Goal: Task Accomplishment & Management: Use online tool/utility

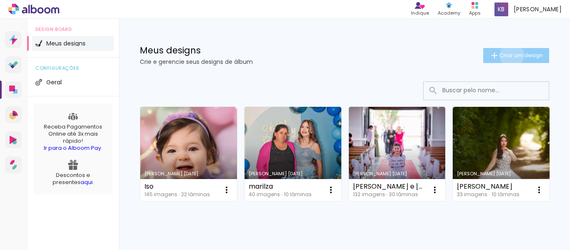
click at [504, 55] on span "Criar um design" at bounding box center [520, 55] width 43 height 5
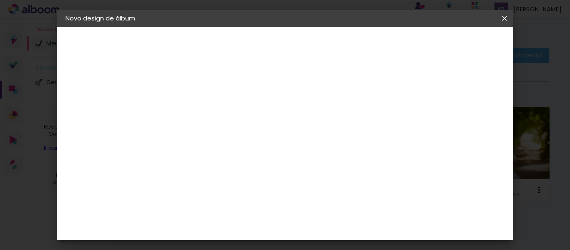
click at [202, 118] on input at bounding box center [202, 112] width 0 height 13
type input "[PERSON_NAME]"
type paper-input "[PERSON_NAME]"
click at [0, 0] on slot "Avançar" at bounding box center [0, 0] width 0 height 0
click at [0, 0] on slot "Tamanho Livre" at bounding box center [0, 0] width 0 height 0
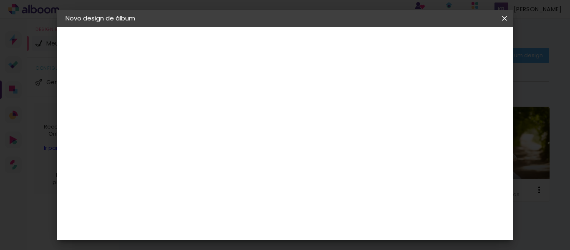
click at [358, 48] on paper-button "Avançar" at bounding box center [337, 44] width 41 height 14
click at [338, 224] on div "60" at bounding box center [336, 225] width 32 height 13
click at [162, 52] on div "1. Informações Preenchendo título... Luiz Fernando 2. Especificações Fornecedor…" at bounding box center [111, 39] width 108 height 25
drag, startPoint x: 187, startPoint y: 134, endPoint x: 185, endPoint y: 160, distance: 25.9
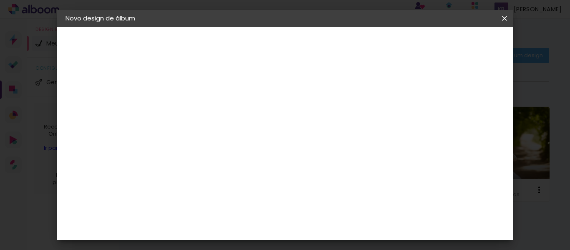
click at [187, 134] on div "cm" at bounding box center [191, 135] width 10 height 13
type input "30,5"
type paper-input "30,5"
click at [342, 225] on div "cm" at bounding box center [347, 225] width 10 height 13
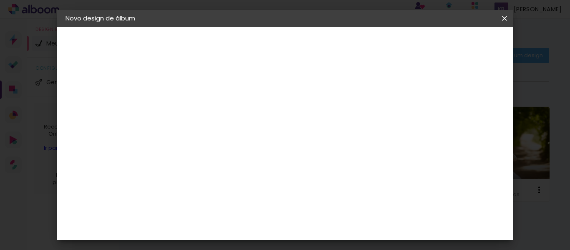
scroll to position [305, 0]
type input "61"
type paper-input "61"
click at [448, 46] on paper-button "Iniciar design" at bounding box center [433, 44] width 55 height 14
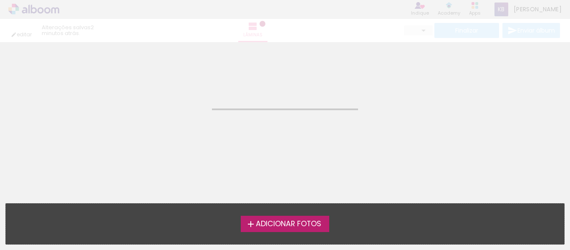
click at [301, 225] on span "Adicionar Fotos" at bounding box center [288, 224] width 65 height 8
click at [0, 0] on input "file" at bounding box center [0, 0] width 0 height 0
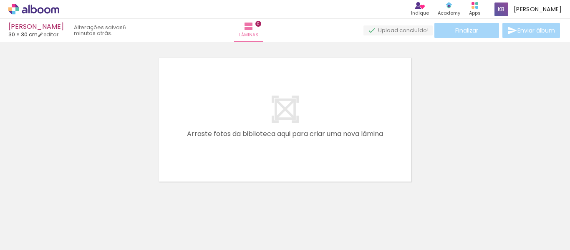
drag, startPoint x: 91, startPoint y: 226, endPoint x: 199, endPoint y: 138, distance: 138.8
click at [199, 129] on quentale-workspace at bounding box center [285, 125] width 570 height 250
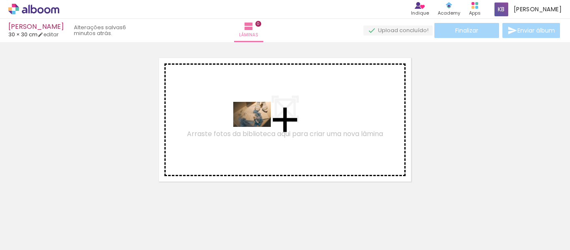
drag, startPoint x: 89, startPoint y: 225, endPoint x: 258, endPoint y: 127, distance: 195.9
click at [258, 127] on quentale-workspace at bounding box center [285, 125] width 570 height 250
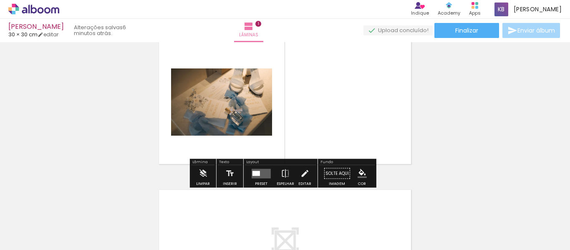
scroll to position [24, 0]
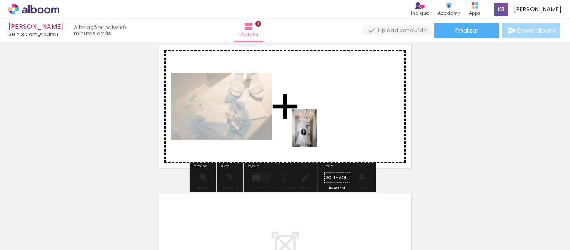
drag, startPoint x: 321, startPoint y: 230, endPoint x: 317, endPoint y: 134, distance: 96.1
click at [317, 134] on quentale-workspace at bounding box center [285, 125] width 570 height 250
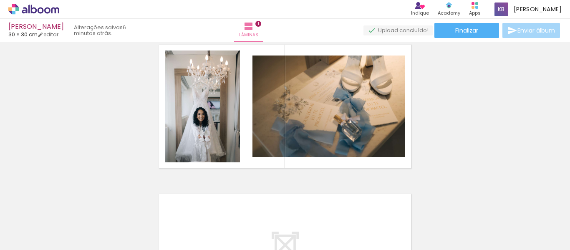
scroll to position [0, 219]
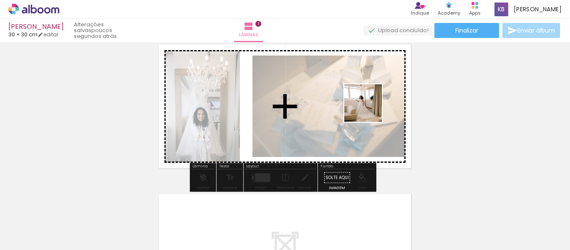
drag, startPoint x: 431, startPoint y: 223, endPoint x: 369, endPoint y: 109, distance: 129.4
click at [369, 109] on quentale-workspace at bounding box center [285, 125] width 570 height 250
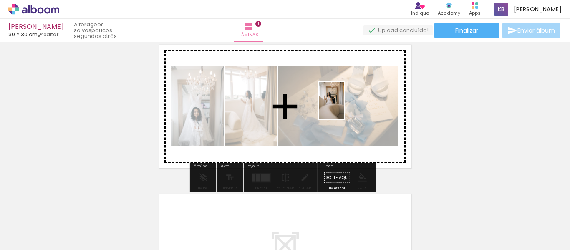
drag, startPoint x: 481, startPoint y: 229, endPoint x: 344, endPoint y: 107, distance: 184.4
click at [344, 107] on quentale-workspace at bounding box center [285, 125] width 570 height 250
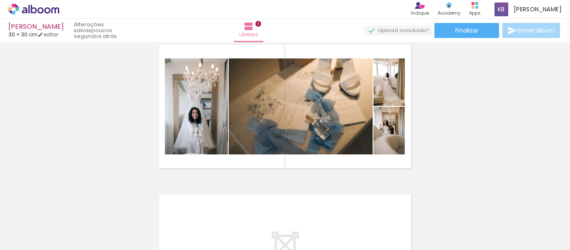
scroll to position [0, 368]
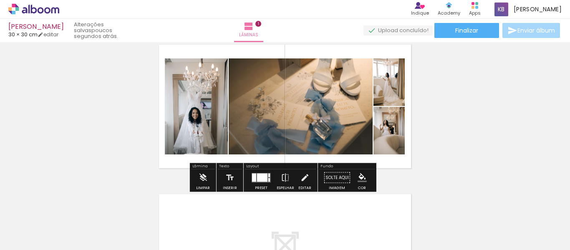
click at [262, 179] on div at bounding box center [262, 177] width 10 height 8
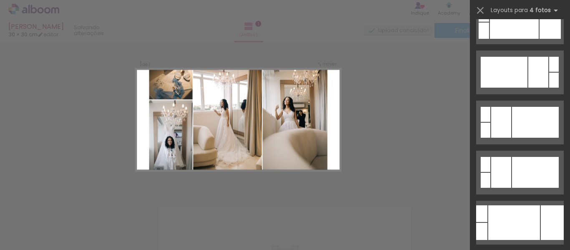
scroll to position [459, 0]
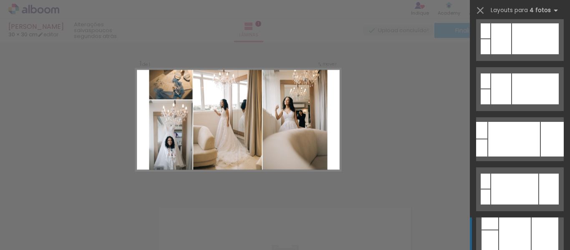
click at [524, 222] on div at bounding box center [515, 239] width 32 height 44
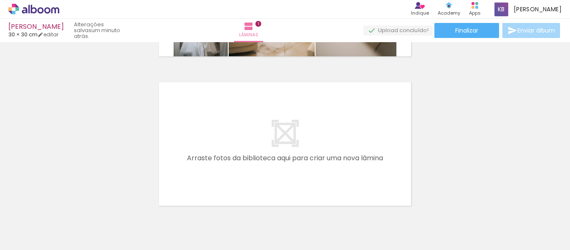
scroll to position [0, 0]
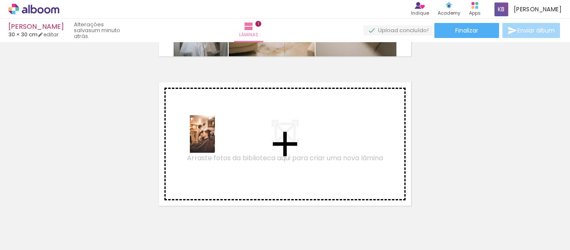
drag, startPoint x: 136, startPoint y: 225, endPoint x: 215, endPoint y: 140, distance: 116.0
click at [215, 140] on quentale-workspace at bounding box center [285, 125] width 570 height 250
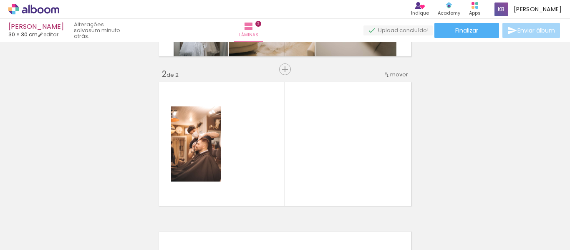
scroll to position [160, 0]
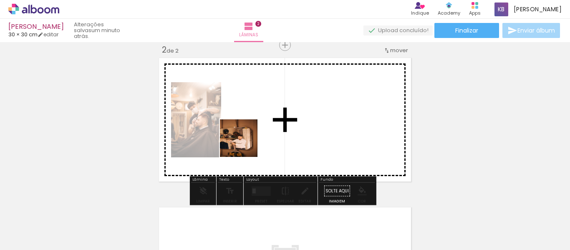
drag, startPoint x: 184, startPoint y: 232, endPoint x: 245, endPoint y: 144, distance: 106.9
click at [245, 144] on quentale-workspace at bounding box center [285, 125] width 570 height 250
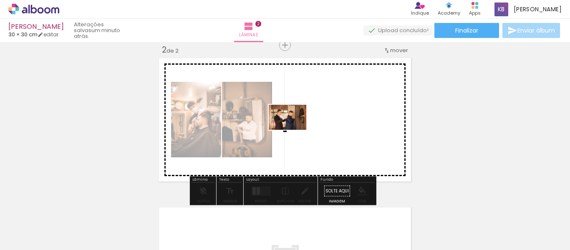
drag, startPoint x: 232, startPoint y: 223, endPoint x: 294, endPoint y: 130, distance: 112.0
click at [294, 130] on quentale-workspace at bounding box center [285, 125] width 570 height 250
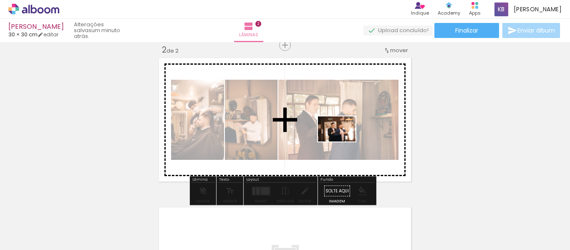
drag, startPoint x: 276, startPoint y: 225, endPoint x: 343, endPoint y: 141, distance: 107.1
click at [343, 141] on quentale-workspace at bounding box center [285, 125] width 570 height 250
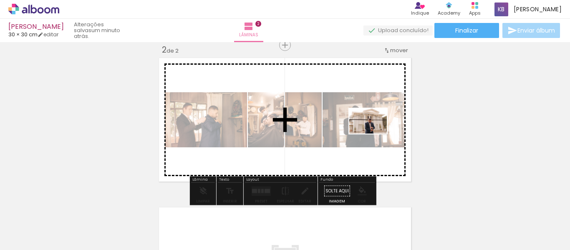
drag, startPoint x: 372, startPoint y: 230, endPoint x: 374, endPoint y: 132, distance: 97.6
click at [374, 132] on quentale-workspace at bounding box center [285, 125] width 570 height 250
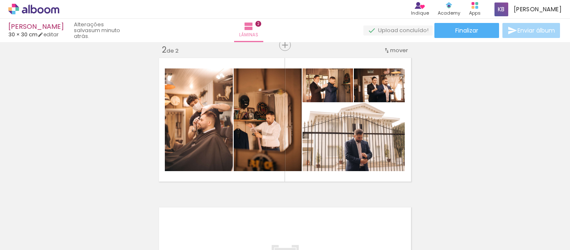
scroll to position [0, 267]
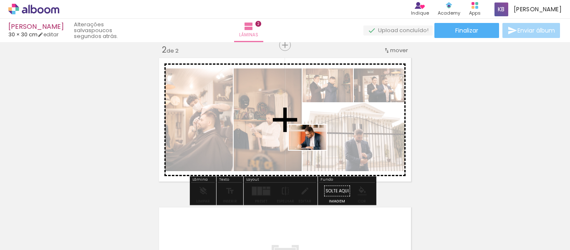
drag, startPoint x: 293, startPoint y: 228, endPoint x: 314, endPoint y: 150, distance: 81.2
click at [314, 150] on quentale-workspace at bounding box center [285, 125] width 570 height 250
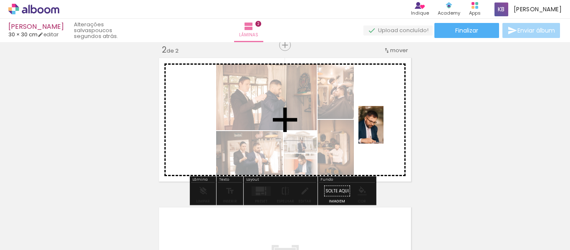
drag, startPoint x: 333, startPoint y: 227, endPoint x: 383, endPoint y: 131, distance: 108.8
click at [383, 131] on quentale-workspace at bounding box center [285, 125] width 570 height 250
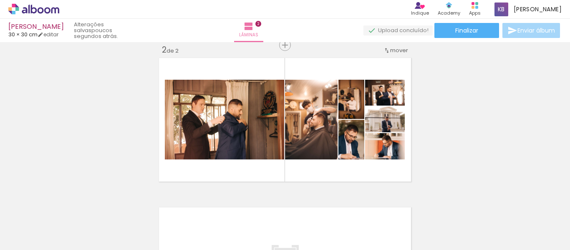
scroll to position [0, 193]
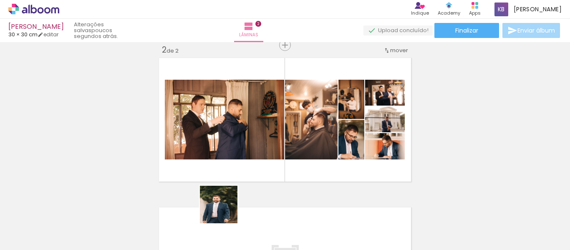
drag, startPoint x: 225, startPoint y: 228, endPoint x: 265, endPoint y: 231, distance: 40.2
click at [242, 140] on quentale-workspace at bounding box center [285, 125] width 570 height 250
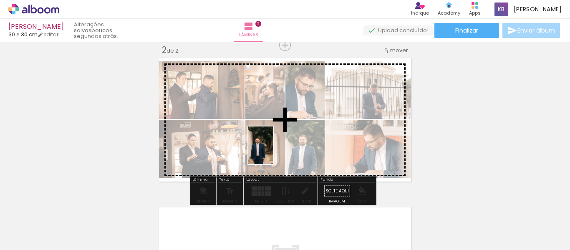
drag, startPoint x: 265, startPoint y: 231, endPoint x: 273, endPoint y: 151, distance: 80.1
click at [273, 151] on quentale-workspace at bounding box center [285, 125] width 570 height 250
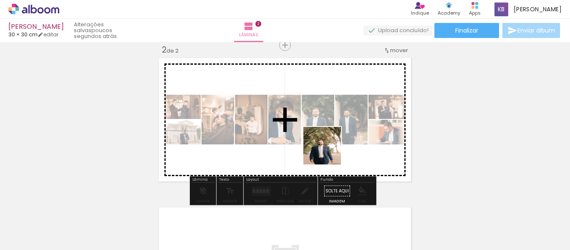
drag, startPoint x: 317, startPoint y: 224, endPoint x: 337, endPoint y: 209, distance: 25.0
click at [331, 140] on quentale-workspace at bounding box center [285, 125] width 570 height 250
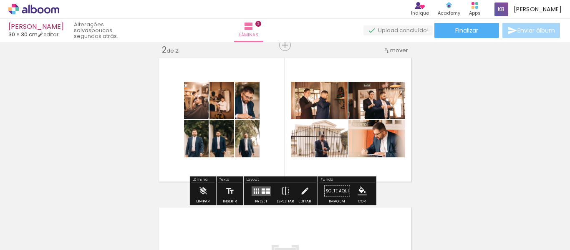
click at [262, 193] on div at bounding box center [264, 192] width 4 height 3
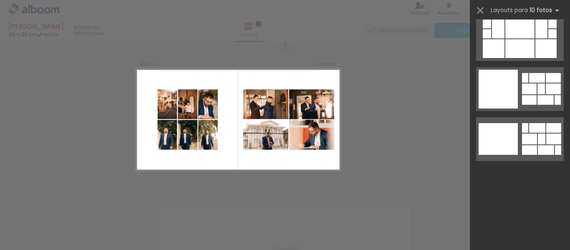
scroll to position [0, 0]
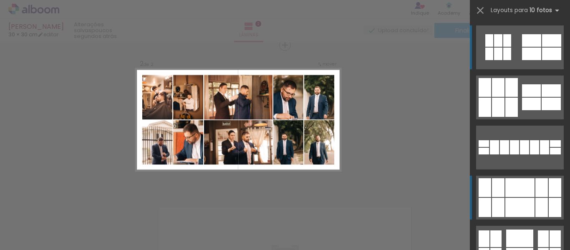
click at [518, 196] on div at bounding box center [519, 187] width 29 height 19
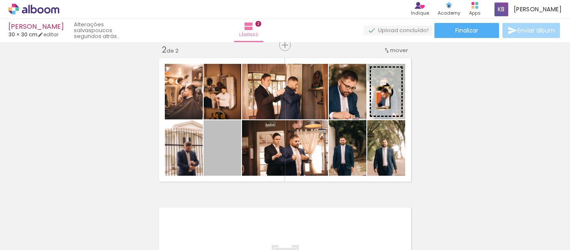
drag, startPoint x: 288, startPoint y: 137, endPoint x: 380, endPoint y: 98, distance: 99.8
click at [0, 0] on slot at bounding box center [0, 0] width 0 height 0
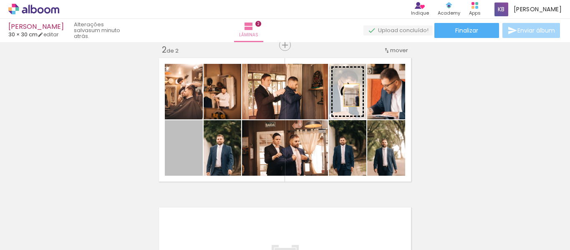
drag, startPoint x: 187, startPoint y: 161, endPoint x: 348, endPoint y: 95, distance: 174.2
click at [0, 0] on slot at bounding box center [0, 0] width 0 height 0
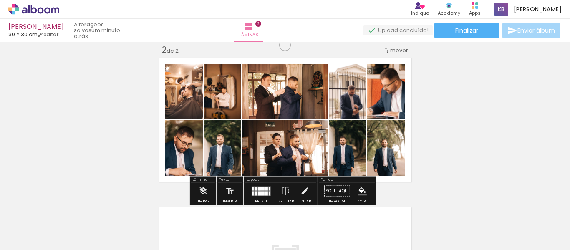
click at [258, 189] on div at bounding box center [261, 188] width 7 height 4
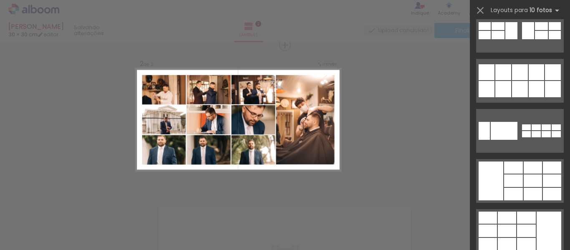
scroll to position [1110, 0]
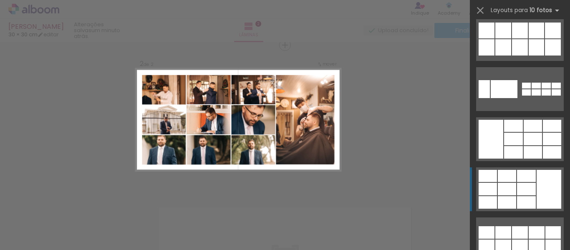
click at [524, 191] on div at bounding box center [526, 189] width 19 height 13
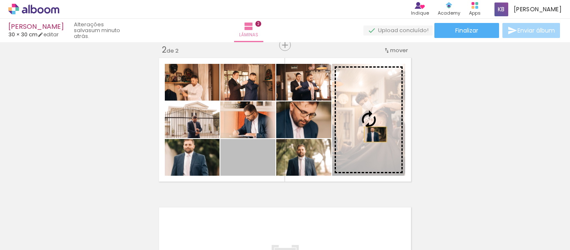
drag, startPoint x: 256, startPoint y: 164, endPoint x: 372, endPoint y: 134, distance: 120.2
click at [0, 0] on slot at bounding box center [0, 0] width 0 height 0
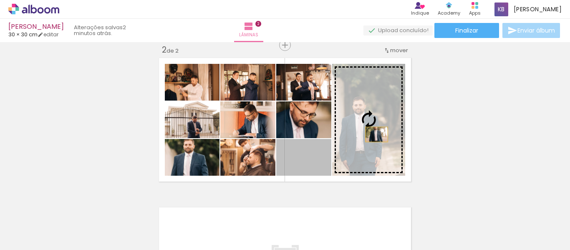
drag, startPoint x: 315, startPoint y: 164, endPoint x: 373, endPoint y: 134, distance: 65.9
click at [0, 0] on slot at bounding box center [0, 0] width 0 height 0
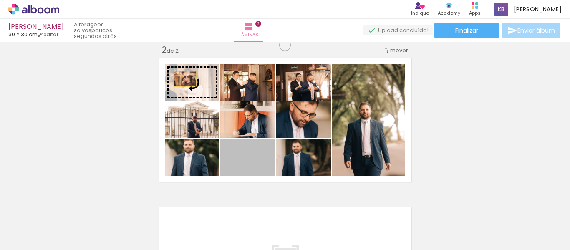
drag, startPoint x: 262, startPoint y: 166, endPoint x: 182, endPoint y: 79, distance: 118.4
click at [0, 0] on slot at bounding box center [0, 0] width 0 height 0
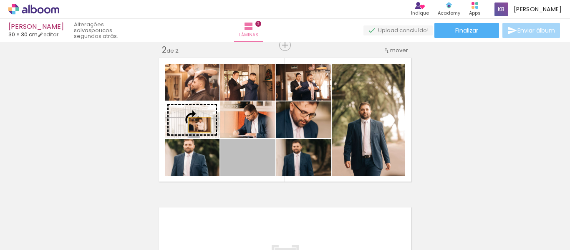
drag, startPoint x: 265, startPoint y: 163, endPoint x: 196, endPoint y: 125, distance: 78.8
click at [0, 0] on slot at bounding box center [0, 0] width 0 height 0
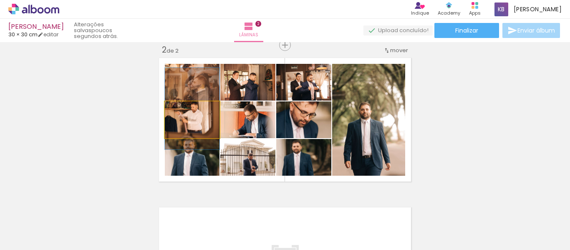
drag, startPoint x: 204, startPoint y: 133, endPoint x: 206, endPoint y: 121, distance: 11.5
click at [204, 130] on quentale-photo at bounding box center [192, 119] width 55 height 37
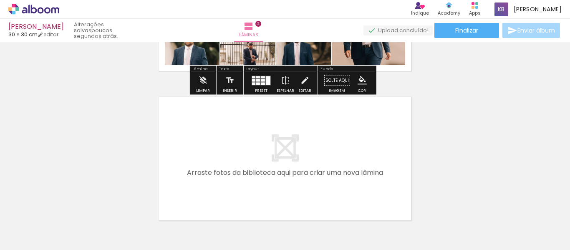
scroll to position [285, 0]
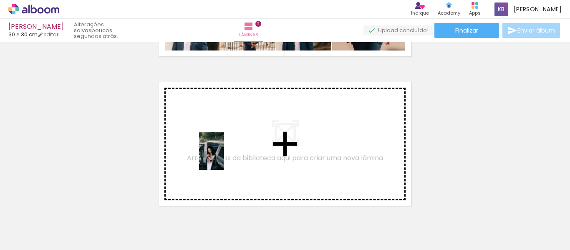
drag, startPoint x: 219, startPoint y: 225, endPoint x: 224, endPoint y: 157, distance: 68.6
click at [224, 157] on quentale-workspace at bounding box center [285, 125] width 570 height 250
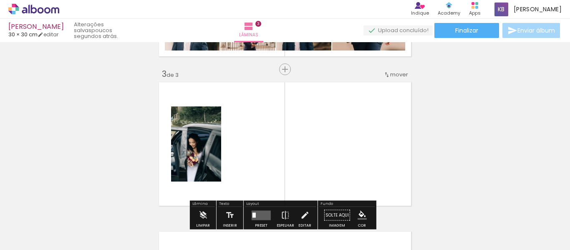
scroll to position [310, 0]
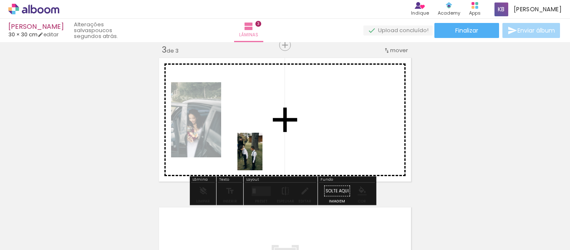
drag, startPoint x: 261, startPoint y: 222, endPoint x: 293, endPoint y: 189, distance: 46.3
click at [262, 149] on quentale-workspace at bounding box center [285, 125] width 570 height 250
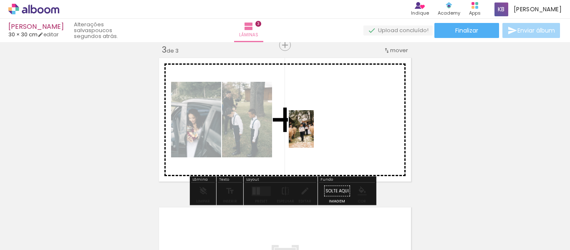
drag, startPoint x: 305, startPoint y: 218, endPoint x: 358, endPoint y: 228, distance: 54.3
click at [315, 131] on quentale-workspace at bounding box center [285, 125] width 570 height 250
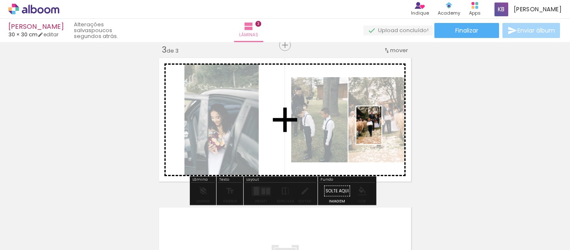
drag, startPoint x: 356, startPoint y: 217, endPoint x: 381, endPoint y: 131, distance: 89.6
click at [381, 131] on quentale-workspace at bounding box center [285, 125] width 570 height 250
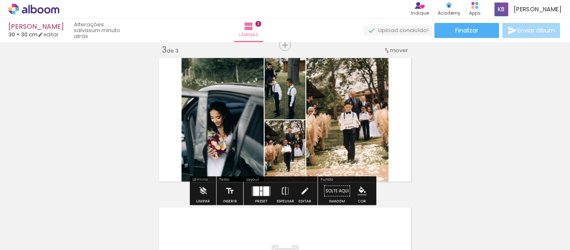
click at [264, 191] on div at bounding box center [266, 191] width 6 height 10
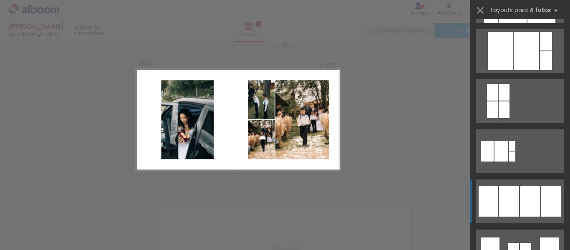
scroll to position [501, 0]
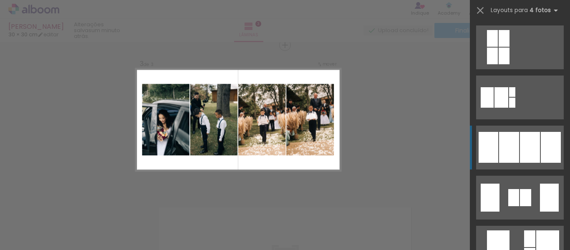
click at [523, 143] on div at bounding box center [530, 147] width 20 height 31
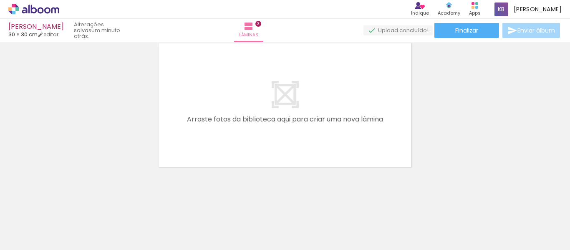
scroll to position [474, 0]
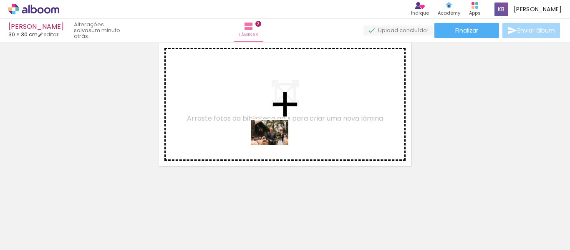
drag, startPoint x: 406, startPoint y: 228, endPoint x: 276, endPoint y: 145, distance: 154.6
click at [276, 145] on quentale-workspace at bounding box center [285, 125] width 570 height 250
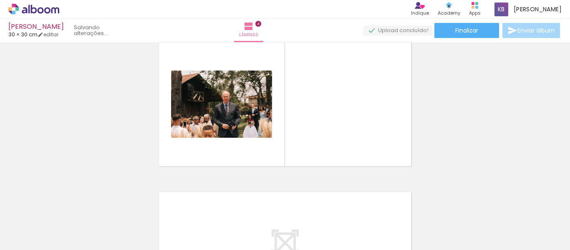
scroll to position [459, 0]
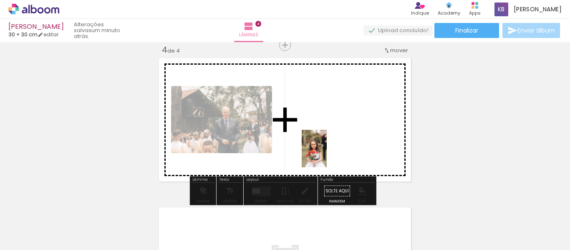
drag, startPoint x: 443, startPoint y: 232, endPoint x: 325, endPoint y: 141, distance: 149.6
click at [325, 141] on quentale-workspace at bounding box center [285, 125] width 570 height 250
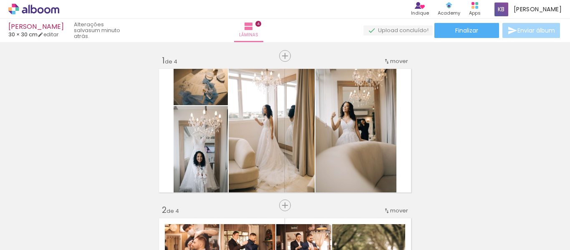
drag, startPoint x: 356, startPoint y: 138, endPoint x: 359, endPoint y: 176, distance: 38.5
click at [357, 134] on quentale-workspace at bounding box center [285, 125] width 570 height 250
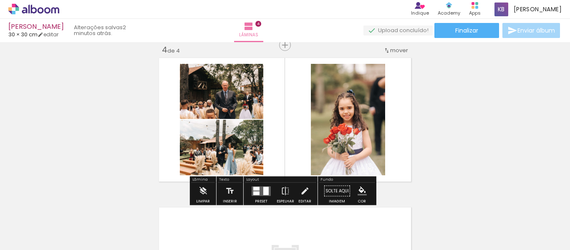
scroll to position [0, 758]
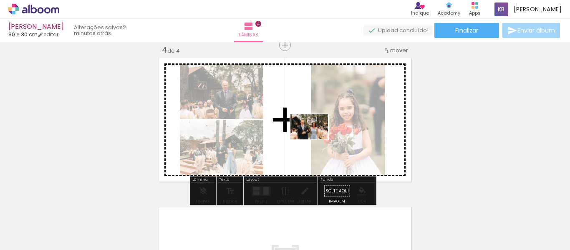
drag, startPoint x: 317, startPoint y: 208, endPoint x: 315, endPoint y: 139, distance: 68.9
click at [315, 139] on quentale-workspace at bounding box center [285, 125] width 570 height 250
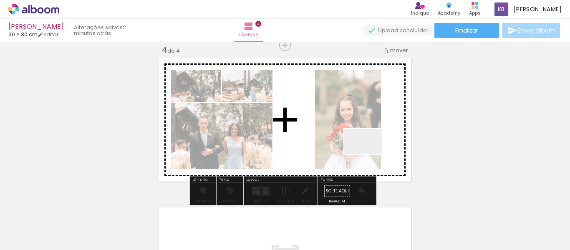
drag, startPoint x: 363, startPoint y: 229, endPoint x: 369, endPoint y: 140, distance: 89.5
click at [369, 140] on quentale-workspace at bounding box center [285, 125] width 570 height 250
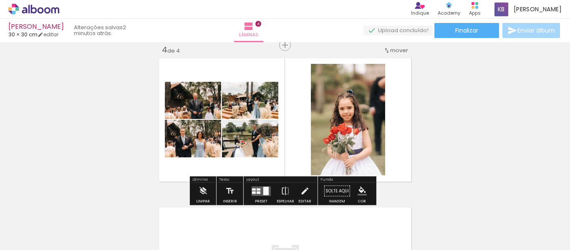
scroll to position [501, 0]
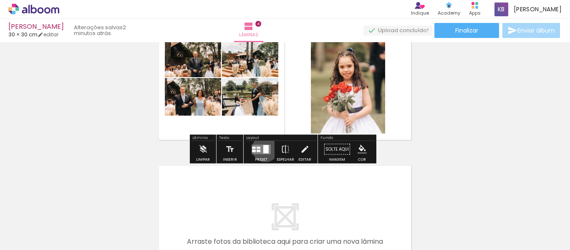
click at [263, 149] on div at bounding box center [265, 149] width 5 height 8
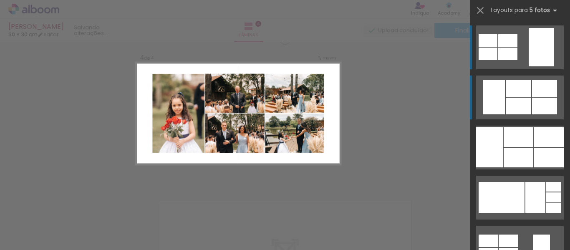
scroll to position [459, 0]
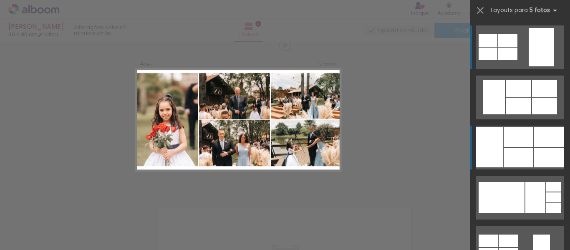
click at [516, 146] on div at bounding box center [518, 137] width 29 height 20
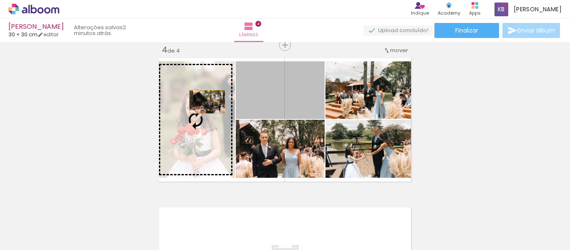
drag, startPoint x: 308, startPoint y: 97, endPoint x: 204, endPoint y: 102, distance: 104.0
click at [0, 0] on slot at bounding box center [0, 0] width 0 height 0
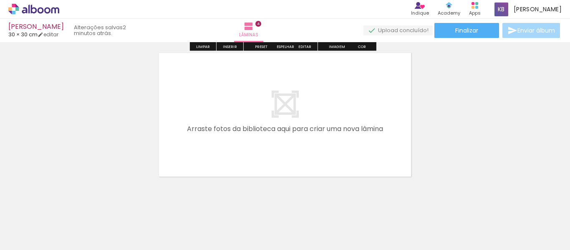
scroll to position [624, 0]
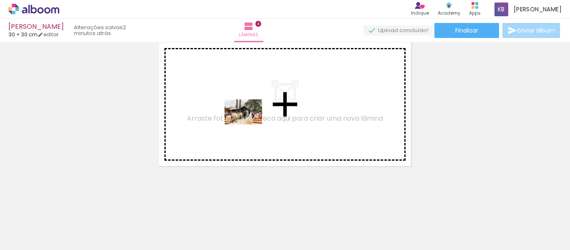
drag, startPoint x: 406, startPoint y: 232, endPoint x: 249, endPoint y: 124, distance: 190.2
click at [249, 124] on quentale-workspace at bounding box center [285, 125] width 570 height 250
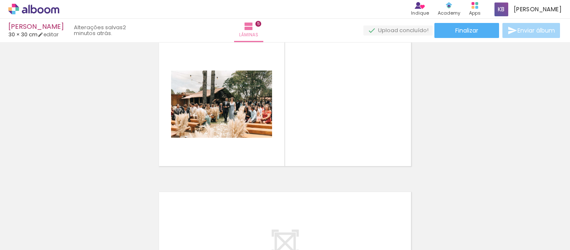
scroll to position [608, 0]
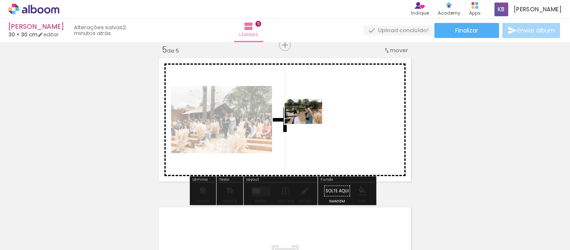
drag, startPoint x: 461, startPoint y: 227, endPoint x: 310, endPoint y: 124, distance: 182.8
click at [310, 124] on quentale-workspace at bounding box center [285, 125] width 570 height 250
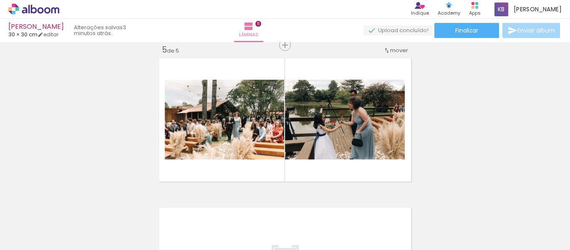
scroll to position [0, 1095]
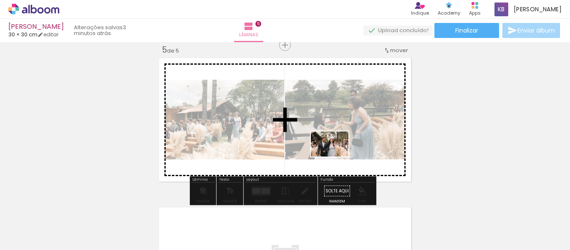
drag, startPoint x: 167, startPoint y: 229, endPoint x: 350, endPoint y: 146, distance: 201.1
click at [350, 146] on quentale-workspace at bounding box center [285, 125] width 570 height 250
